Goal: Contribute content

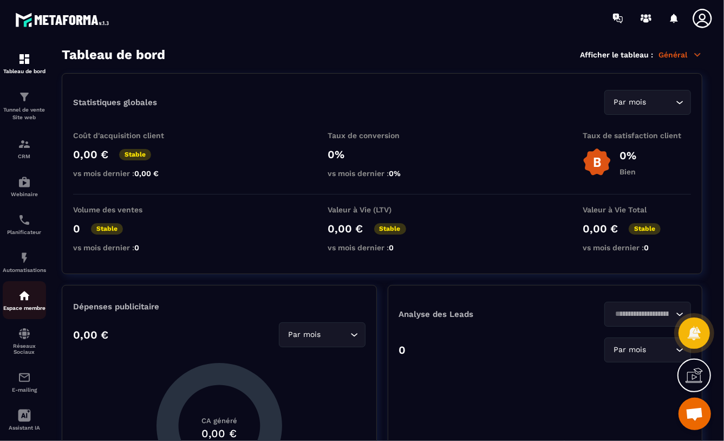
click at [23, 297] on img at bounding box center [24, 295] width 13 height 13
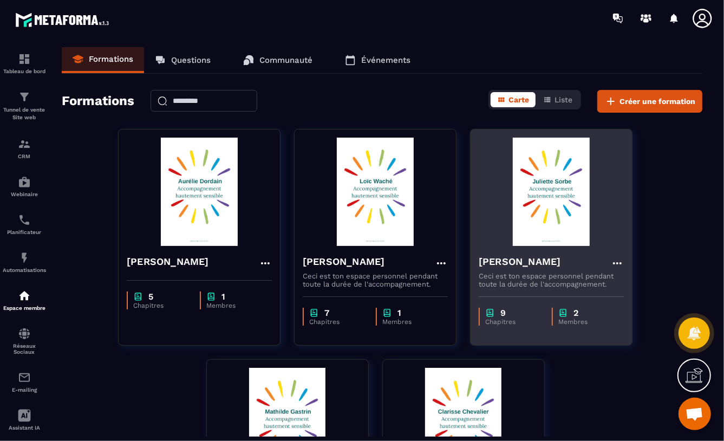
click at [548, 212] on img at bounding box center [551, 192] width 145 height 108
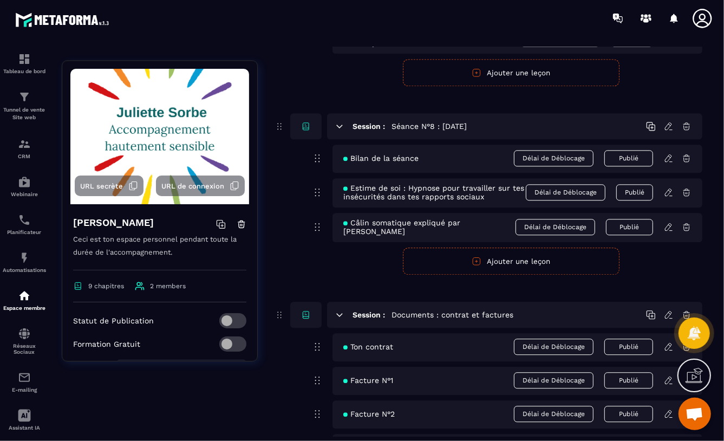
scroll to position [1620, 0]
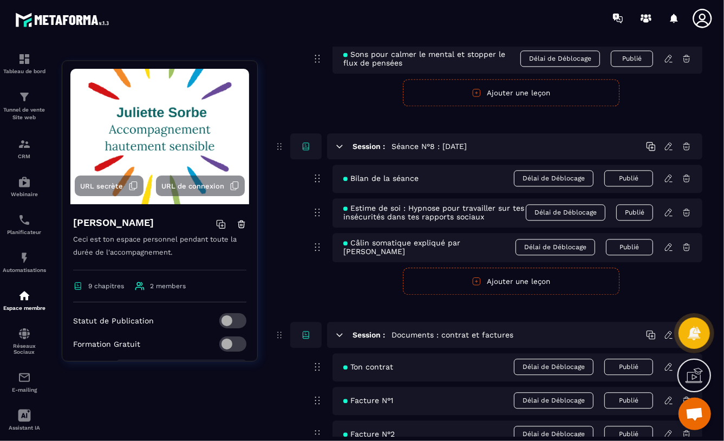
click at [502, 282] on button "Ajouter une leçon" at bounding box center [511, 281] width 217 height 27
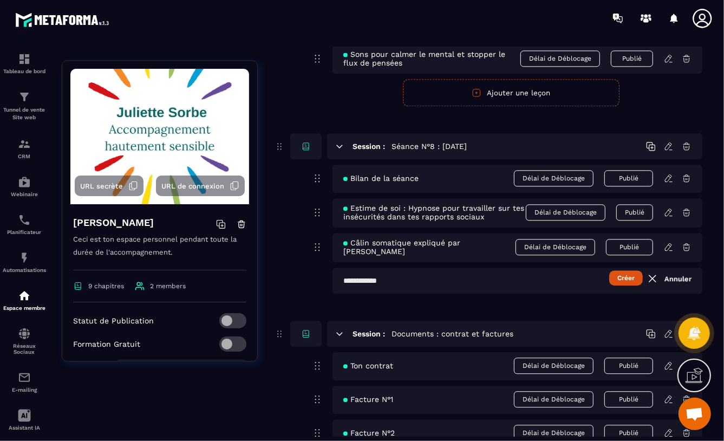
click at [343, 282] on input "text" at bounding box center [518, 281] width 370 height 26
type input "**********"
click at [620, 278] on button "Créer" at bounding box center [627, 277] width 34 height 15
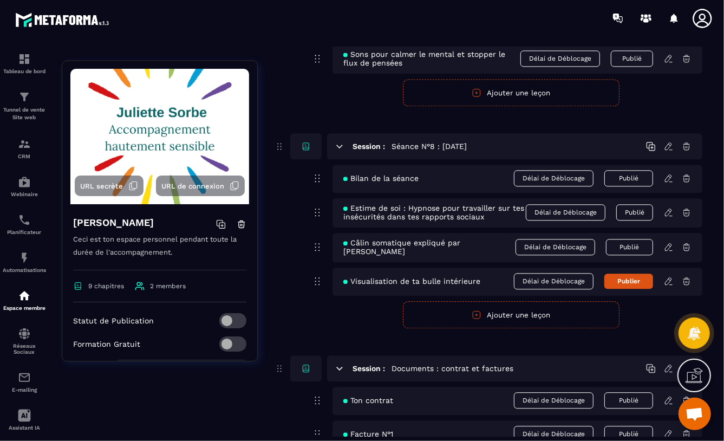
click at [669, 282] on icon at bounding box center [669, 281] width 10 height 10
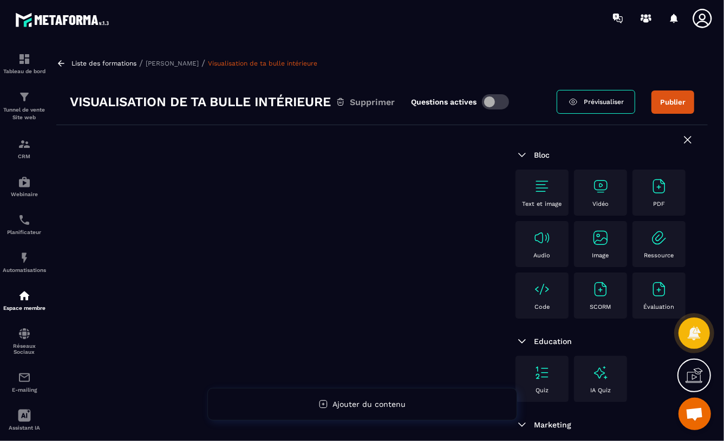
click at [551, 247] on img at bounding box center [542, 237] width 17 height 17
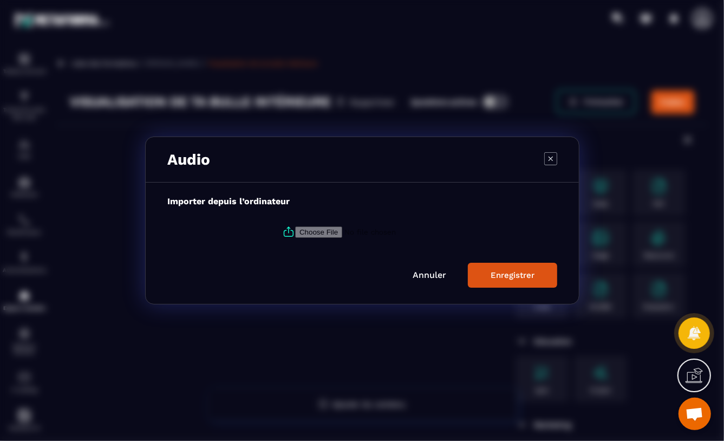
click at [326, 230] on input "Modal window" at bounding box center [368, 231] width 147 height 11
type input "**********"
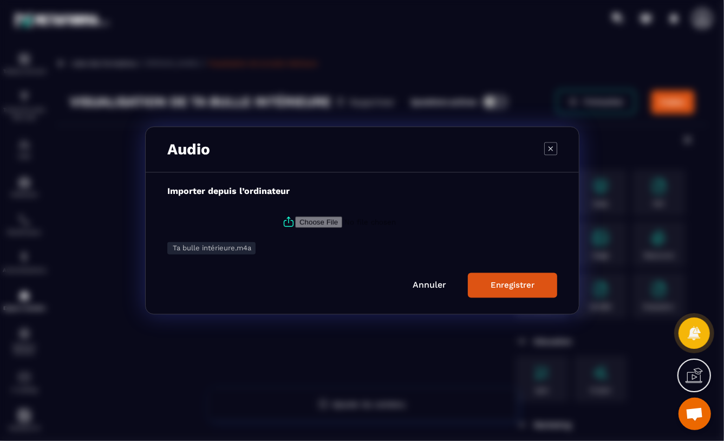
click at [519, 287] on div "Enregistrer" at bounding box center [513, 286] width 44 height 10
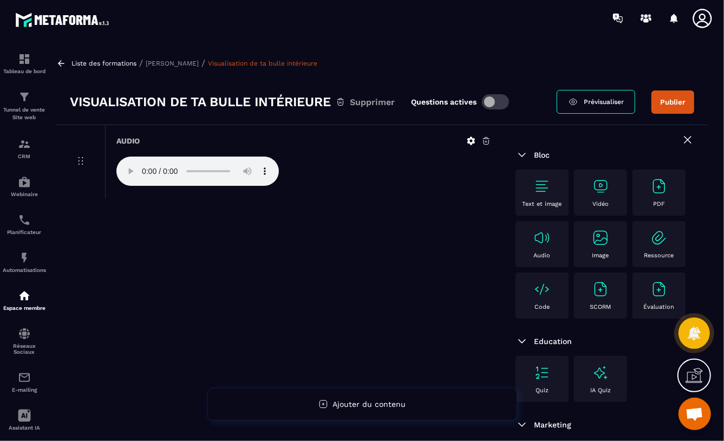
click at [490, 106] on span at bounding box center [495, 101] width 27 height 15
click at [665, 106] on button "Publier" at bounding box center [673, 101] width 43 height 23
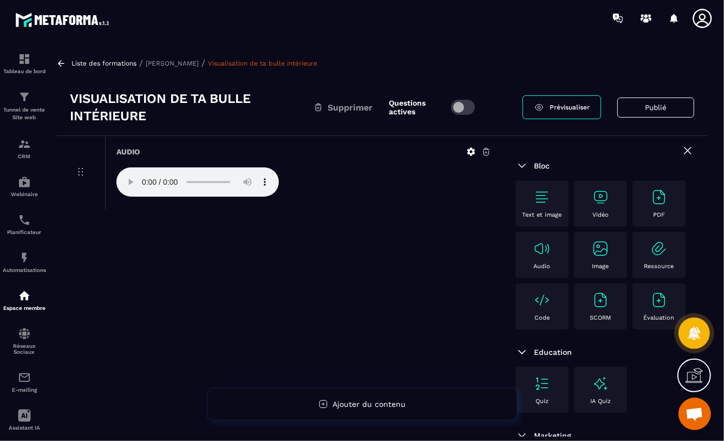
click at [155, 61] on p "[PERSON_NAME]" at bounding box center [172, 64] width 53 height 8
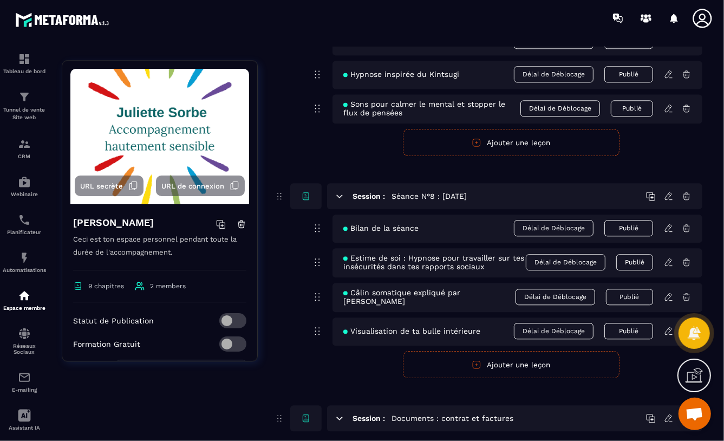
scroll to position [1566, 0]
